Goal: Transaction & Acquisition: Purchase product/service

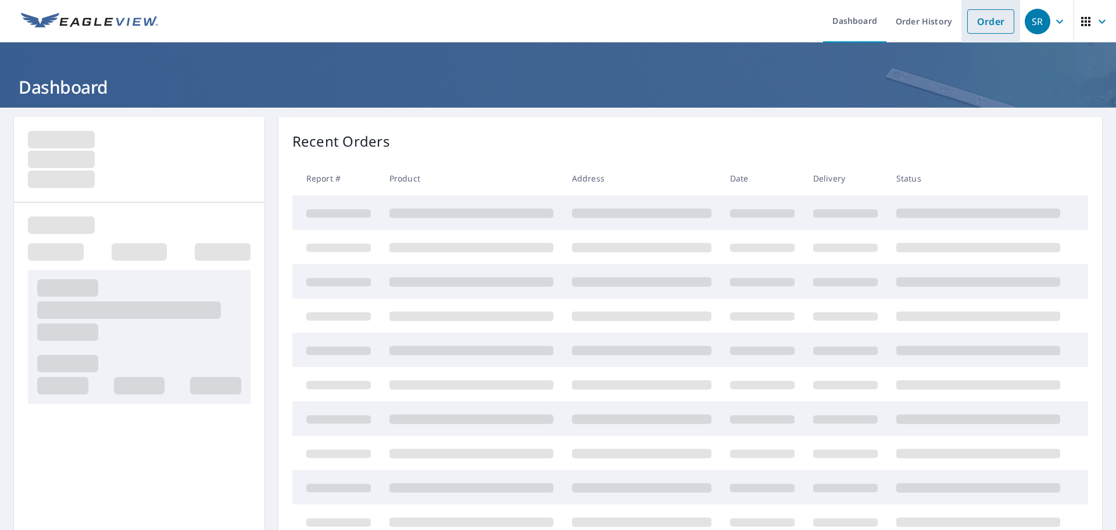
click at [976, 22] on link "Order" at bounding box center [990, 21] width 47 height 24
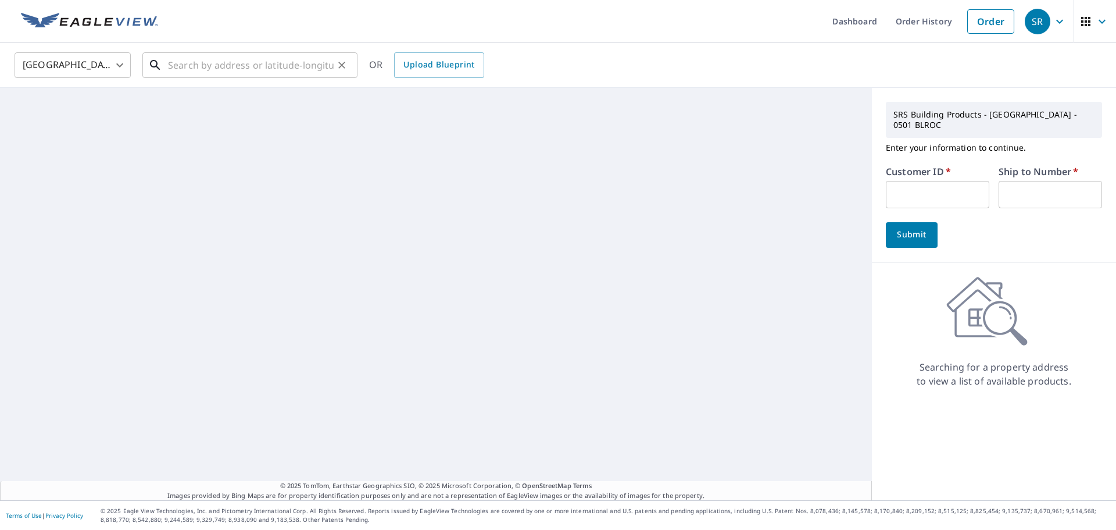
click at [297, 55] on input "text" at bounding box center [251, 65] width 166 height 33
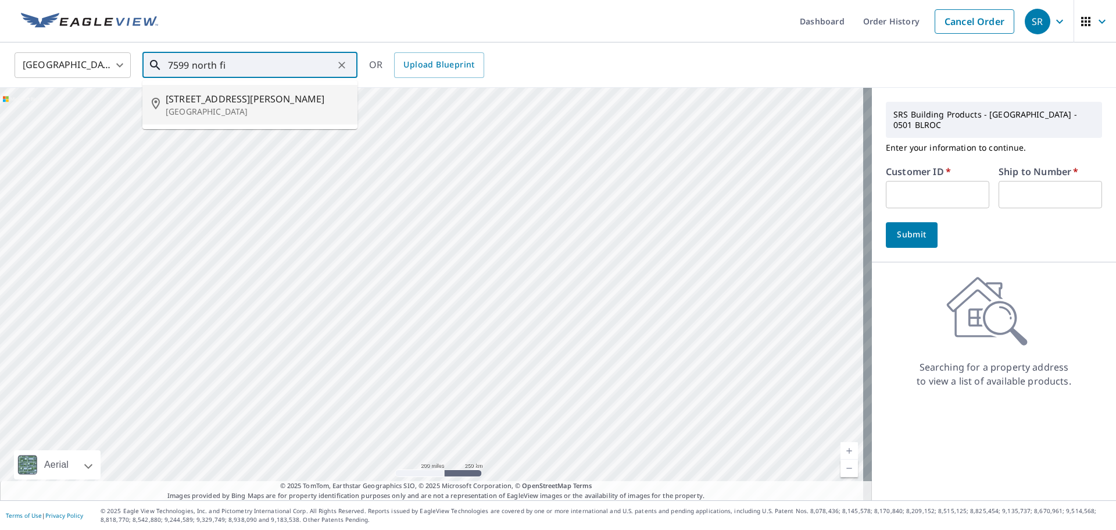
click at [250, 98] on span "[STREET_ADDRESS][PERSON_NAME]" at bounding box center [257, 99] width 183 height 14
type input "[STREET_ADDRESS][PERSON_NAME]"
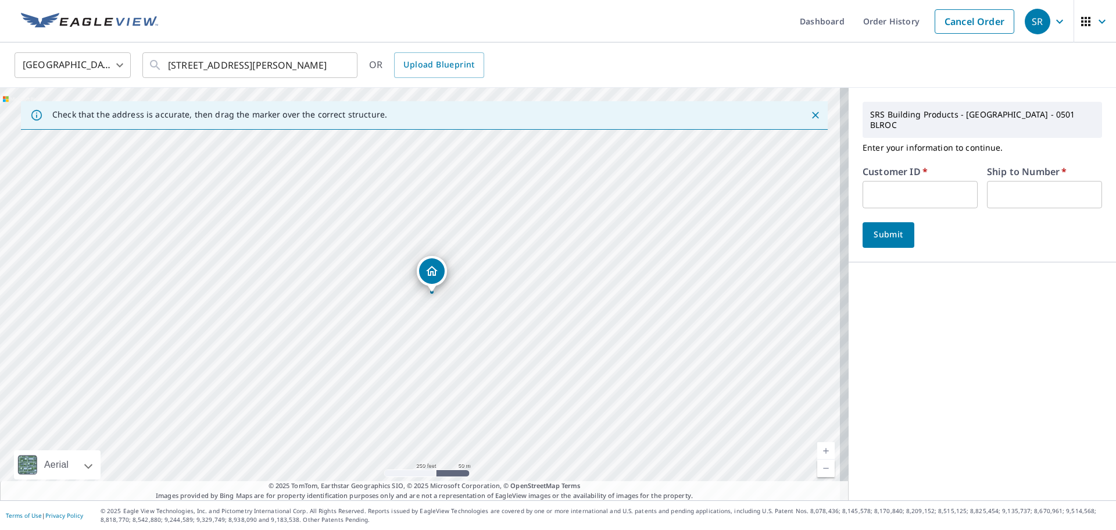
click at [905, 195] on input "text" at bounding box center [920, 194] width 115 height 27
type input "011141"
click at [1037, 181] on input "text" at bounding box center [1044, 194] width 115 height 27
type input "01"
click at [898, 227] on button "Submit" at bounding box center [889, 235] width 52 height 26
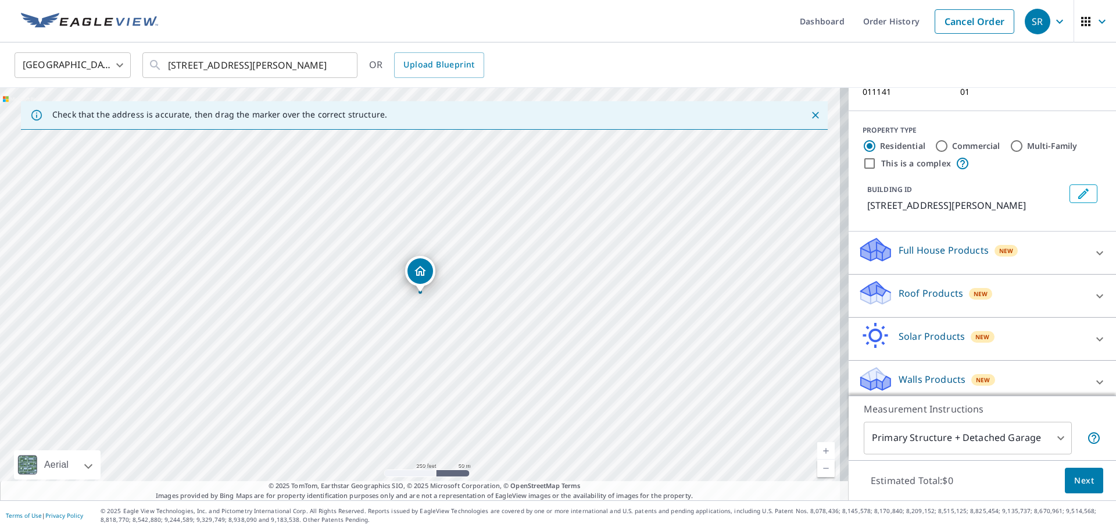
scroll to position [116, 0]
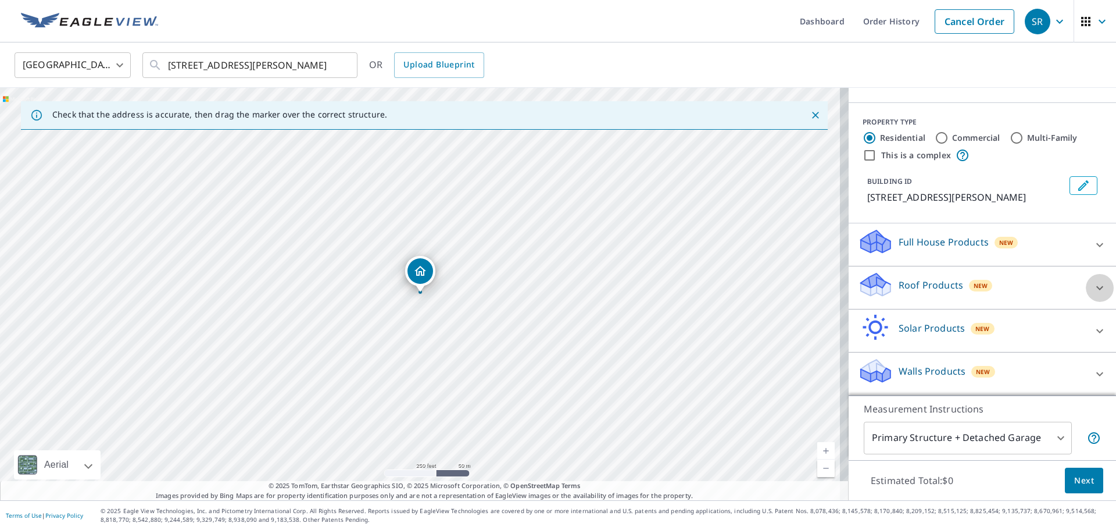
click at [1086, 280] on div at bounding box center [1100, 288] width 28 height 28
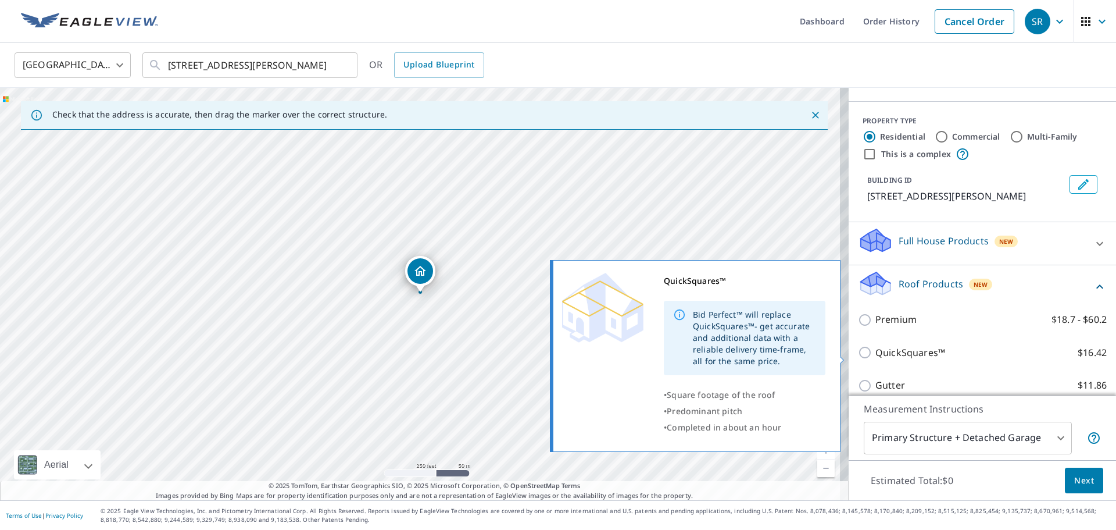
click at [877, 356] on p "QuickSquares™" at bounding box center [911, 352] width 70 height 15
click at [876, 356] on input "QuickSquares™ $16.42" at bounding box center [866, 352] width 17 height 14
checkbox input "true"
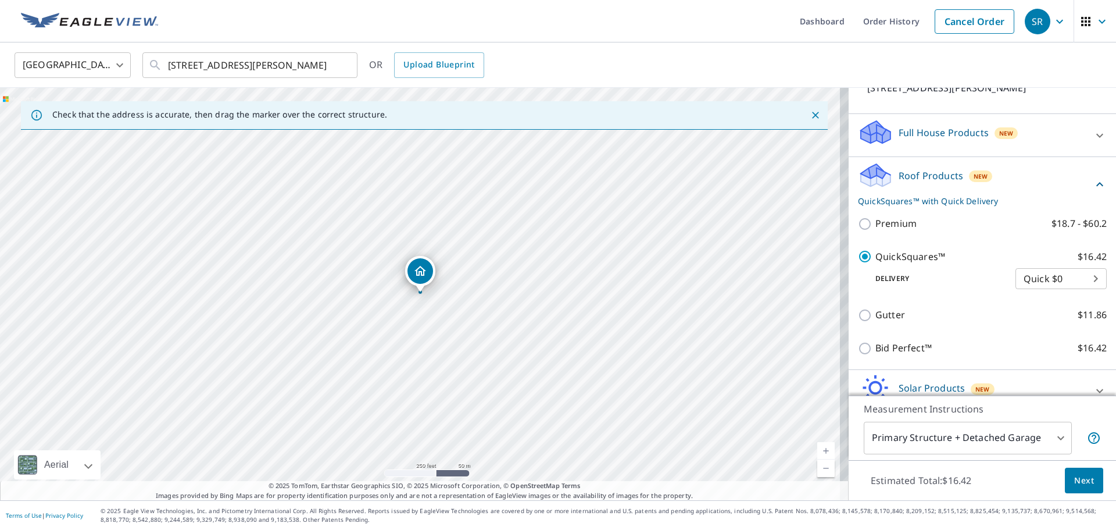
scroll to position [288, 0]
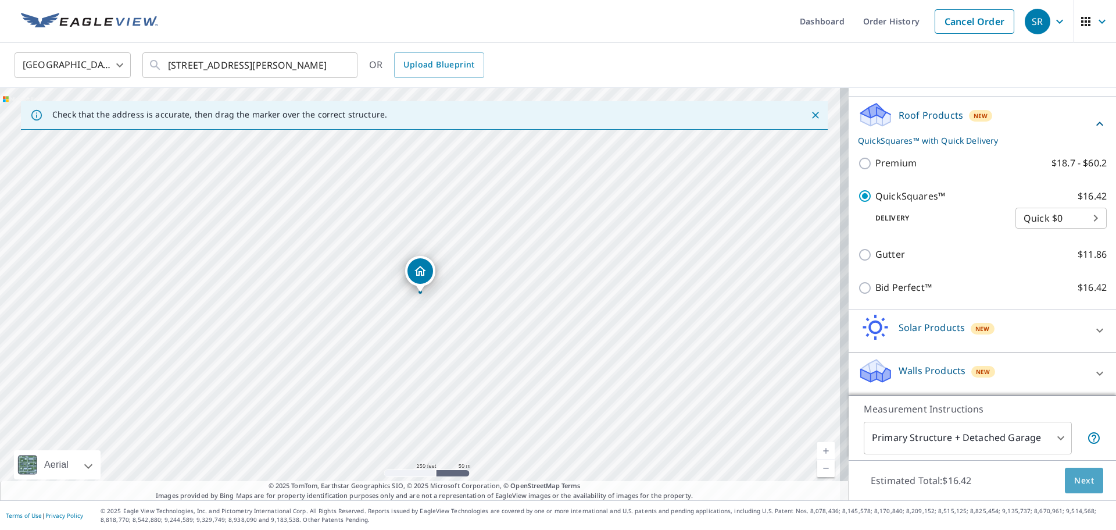
click at [1074, 480] on span "Next" at bounding box center [1084, 480] width 20 height 15
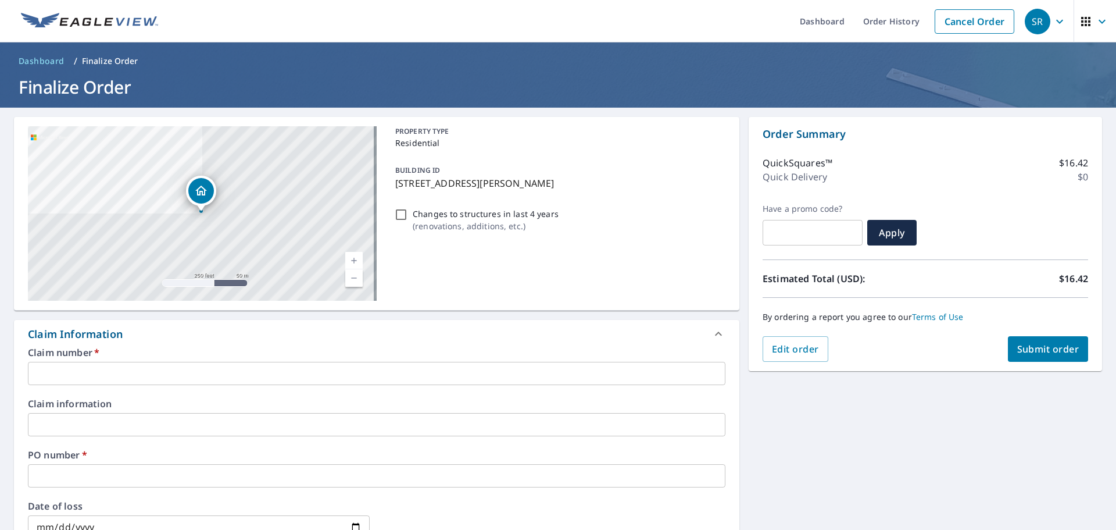
click at [113, 373] on input "text" at bounding box center [377, 373] width 698 height 23
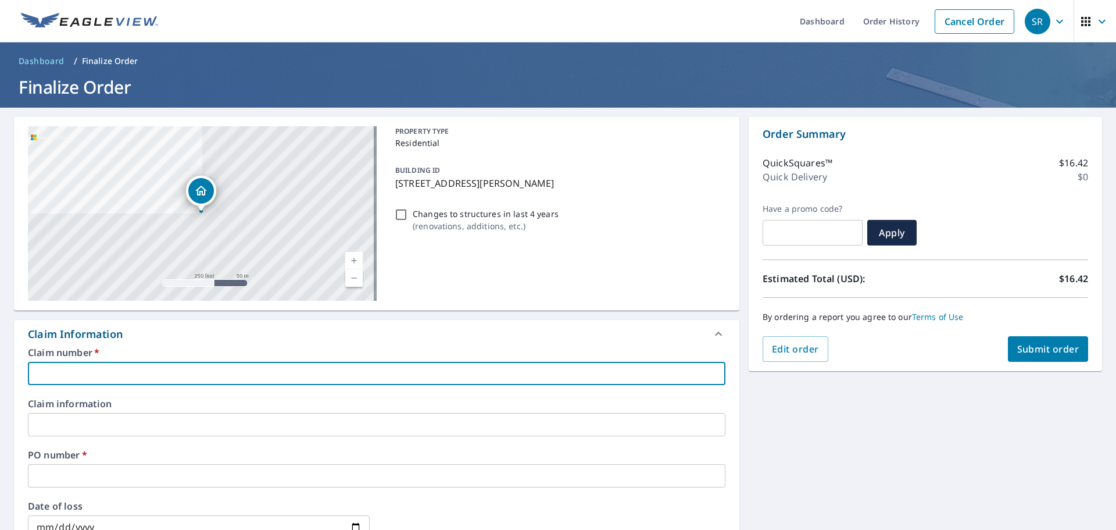
type input "d"
checkbox input "true"
type input "da"
checkbox input "true"
type input "[PERSON_NAME]"
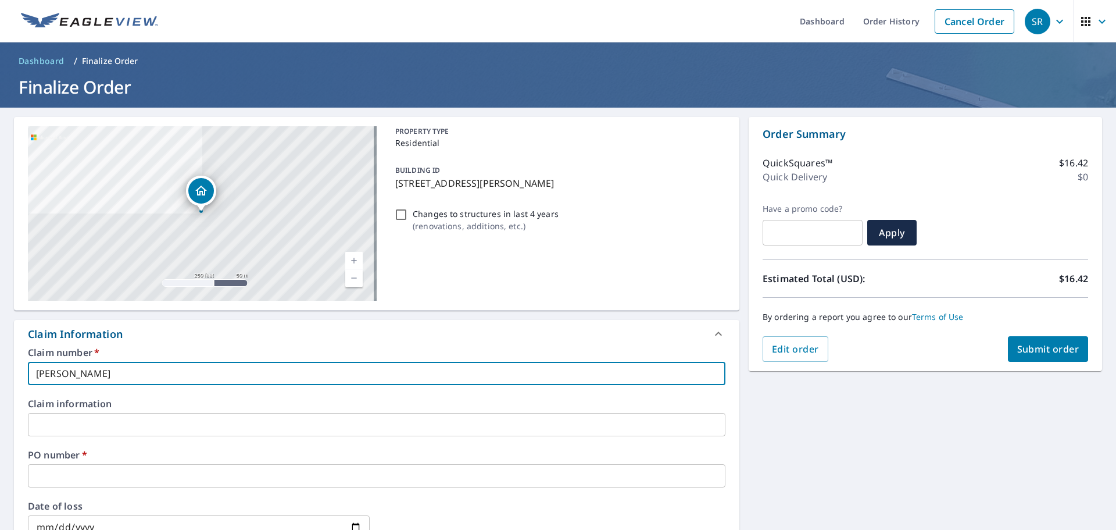
checkbox input "true"
click at [69, 471] on input "text" at bounding box center [377, 475] width 698 height 23
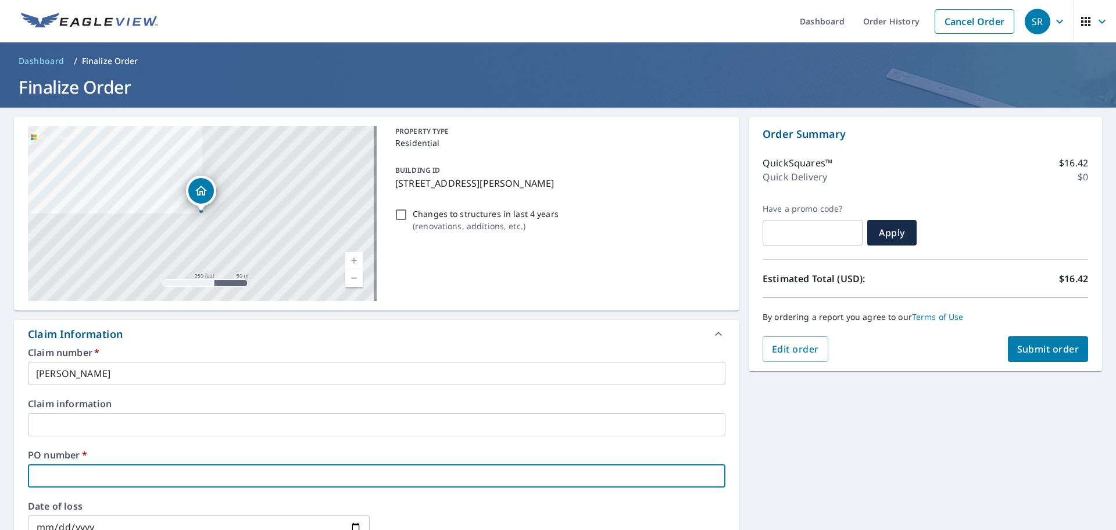
type input "7"
checkbox input "true"
type input "75"
checkbox input "true"
type input "759"
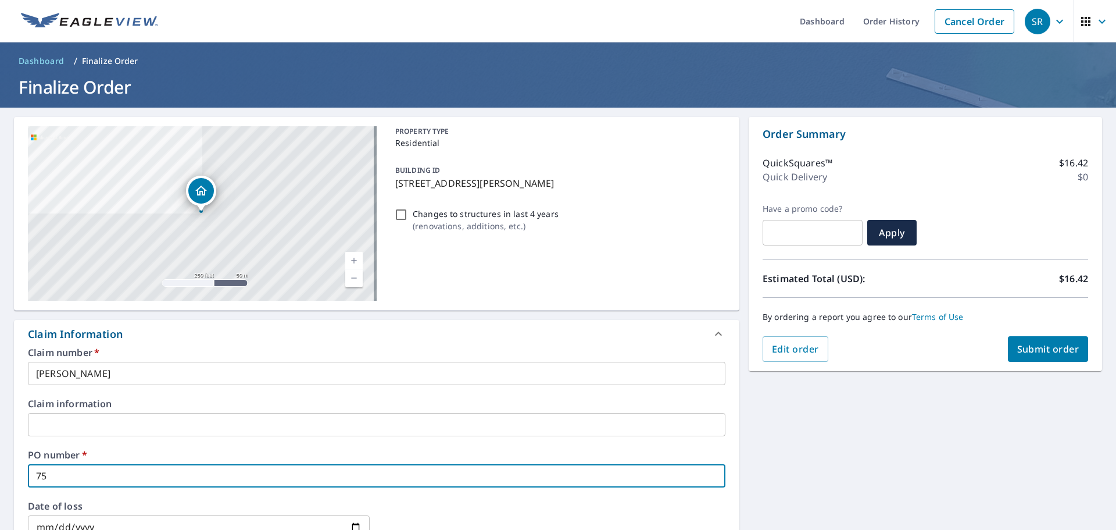
checkbox input "true"
type input "7599"
checkbox input "true"
type input "7599"
checkbox input "true"
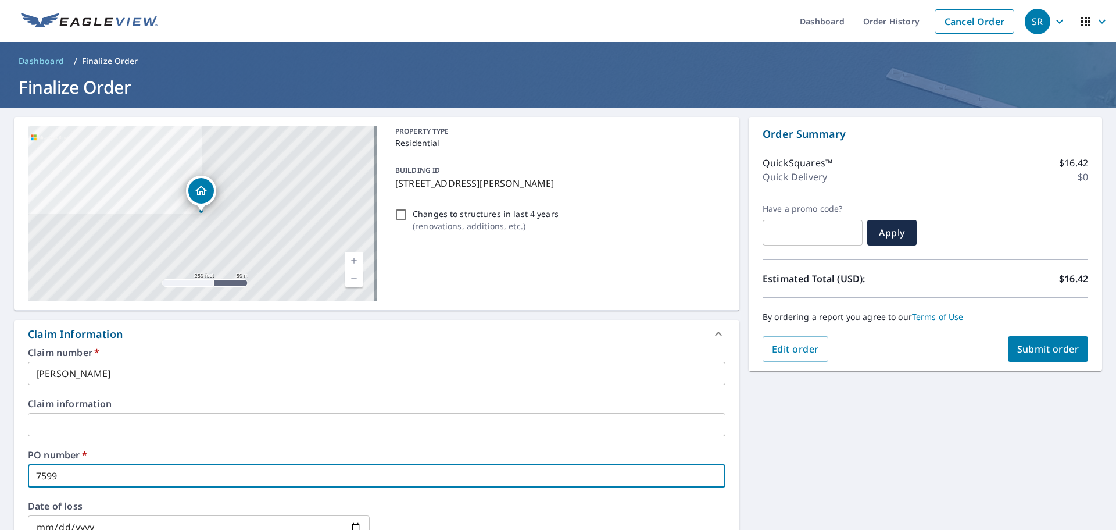
type input "7599 n"
checkbox input "true"
type input "7599 n"
checkbox input "true"
type input "7599 n f"
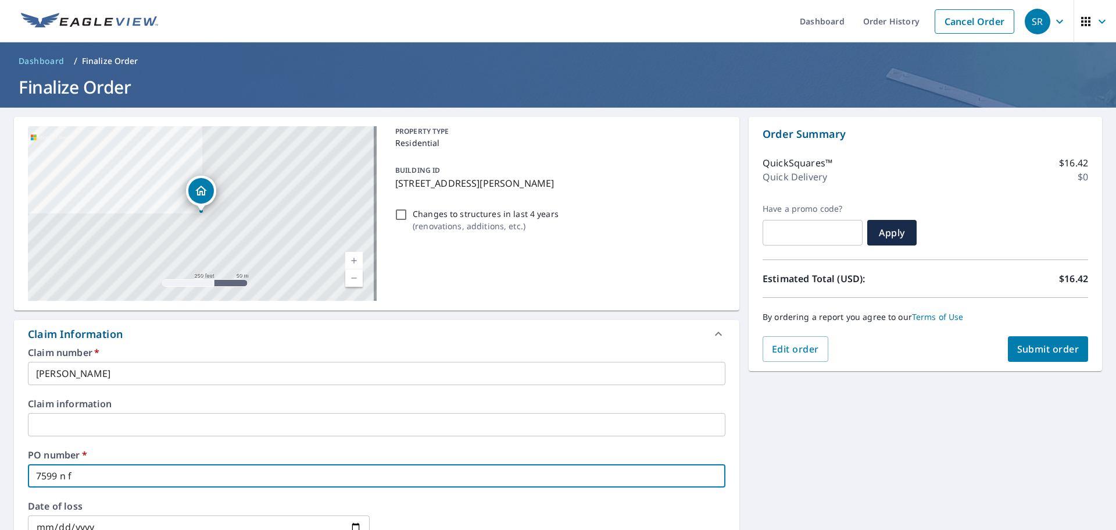
checkbox input "true"
type input "7599 n fi"
checkbox input "true"
type input "7599 n fit"
checkbox input "true"
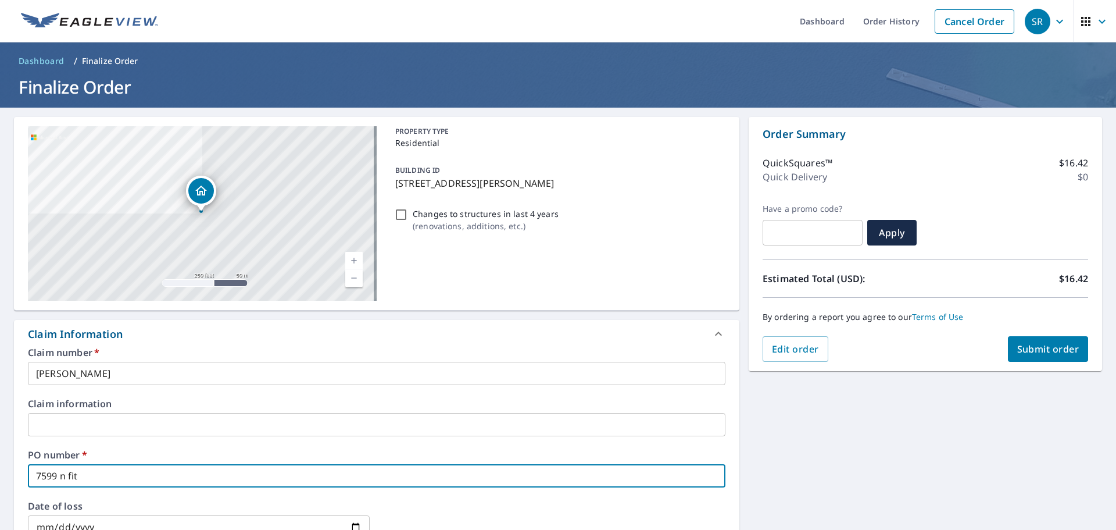
type input "7599 n fitz"
checkbox input "true"
type input "7599 n fitzh"
checkbox input "true"
type input "7599 n fitzhu"
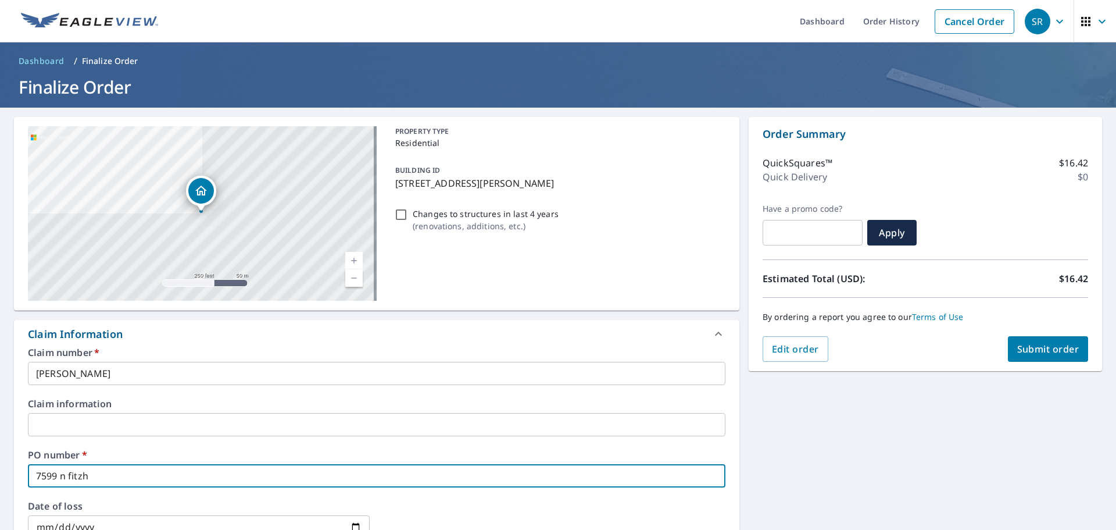
checkbox input "true"
type input "7599 n fitzhug"
checkbox input "true"
type input "7599 n [PERSON_NAME]"
checkbox input "true"
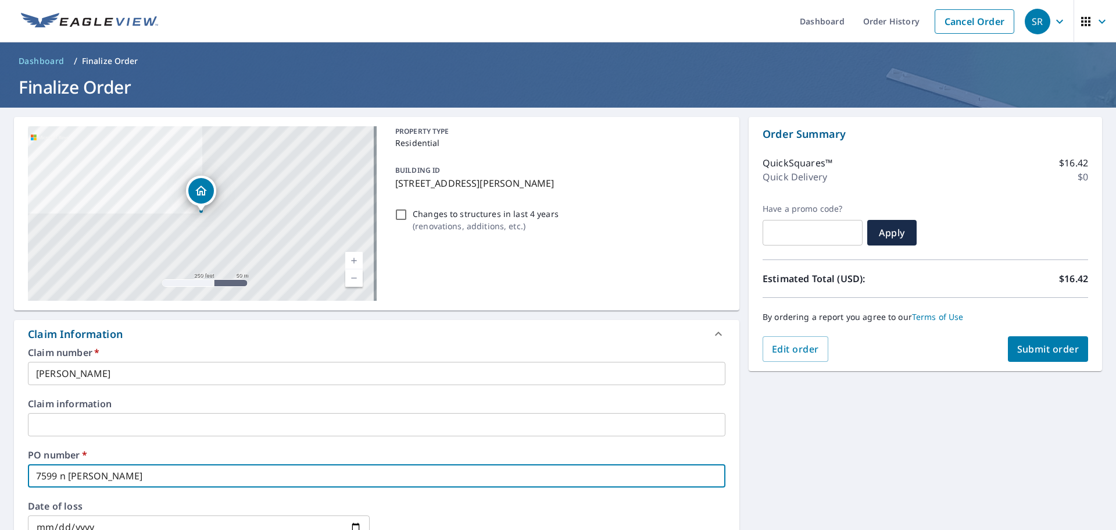
type input "7599 n [PERSON_NAME]"
checkbox input "true"
type input "7599 n [PERSON_NAME] s"
checkbox input "true"
type input "[STREET_ADDRESS][PERSON_NAME]"
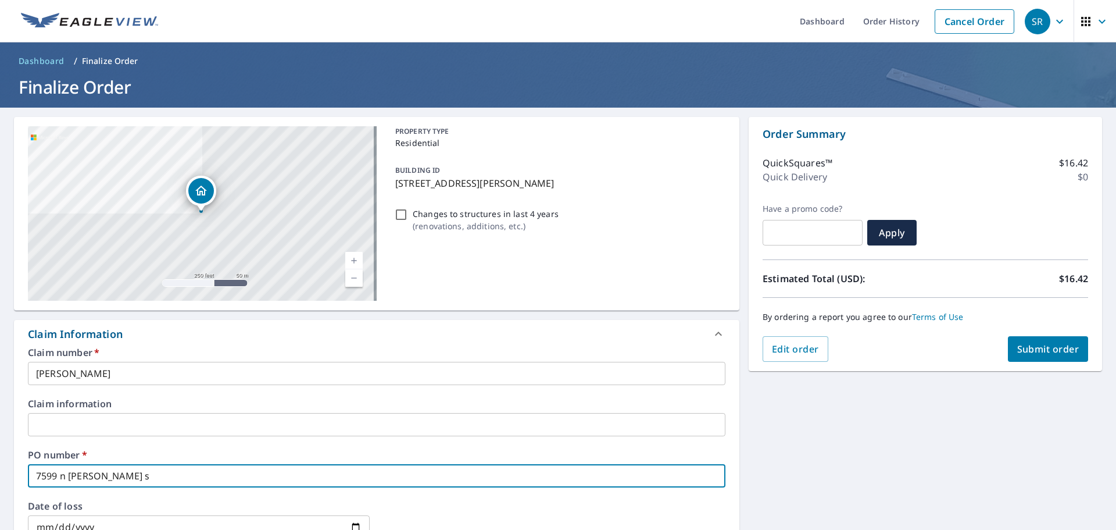
checkbox input "true"
type input "[STREET_ADDRESS][PERSON_NAME]"
click at [1035, 351] on span "Submit order" at bounding box center [1048, 348] width 62 height 13
checkbox input "true"
